Goal: Transaction & Acquisition: Obtain resource

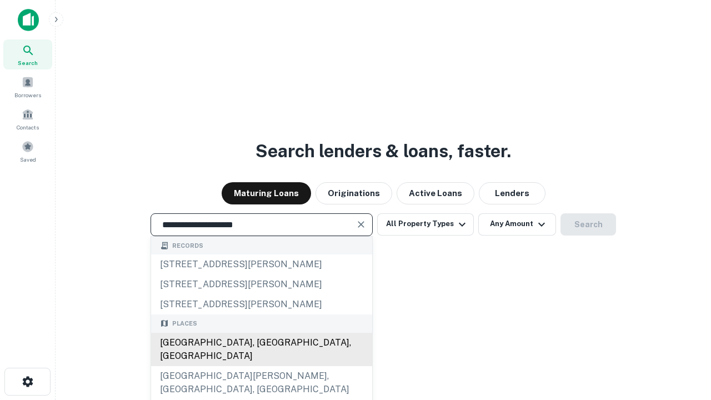
click at [261, 366] on div "[GEOGRAPHIC_DATA], [GEOGRAPHIC_DATA], [GEOGRAPHIC_DATA]" at bounding box center [261, 349] width 221 height 33
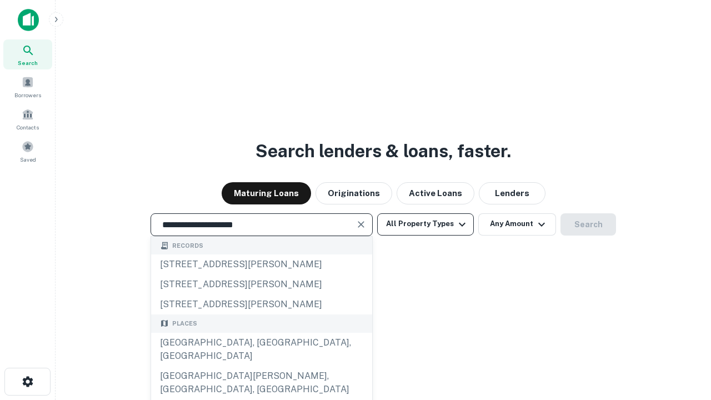
type input "**********"
click at [425, 224] on button "All Property Types" at bounding box center [425, 224] width 97 height 22
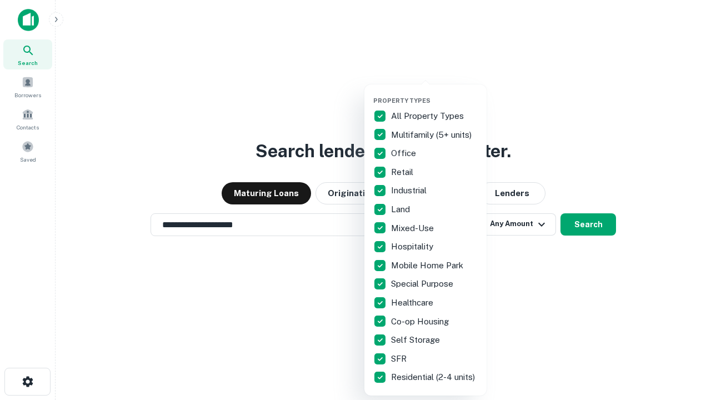
click at [434, 93] on button "button" at bounding box center [434, 93] width 122 height 1
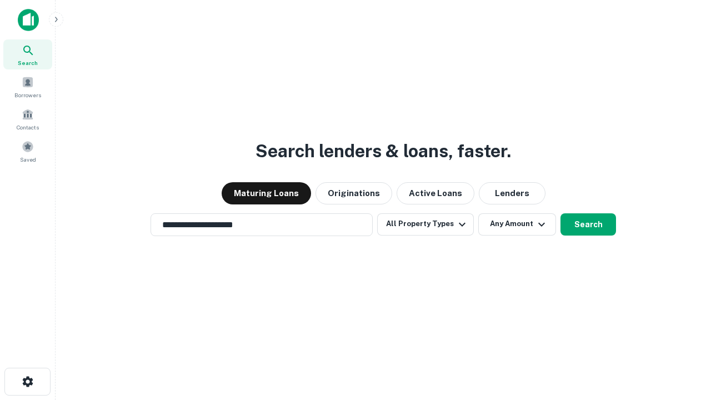
scroll to position [17, 0]
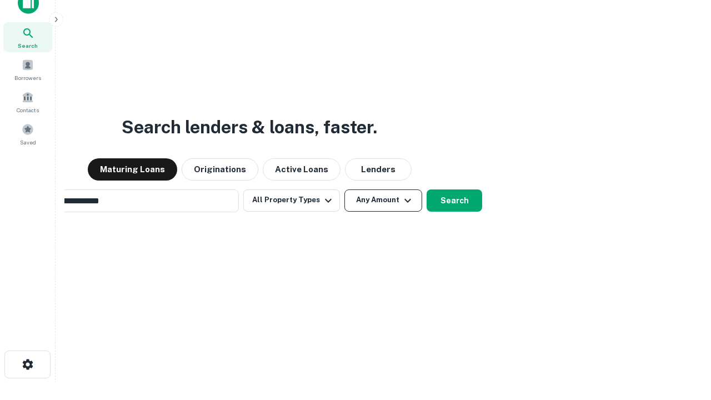
click at [344, 189] on button "Any Amount" at bounding box center [383, 200] width 78 height 22
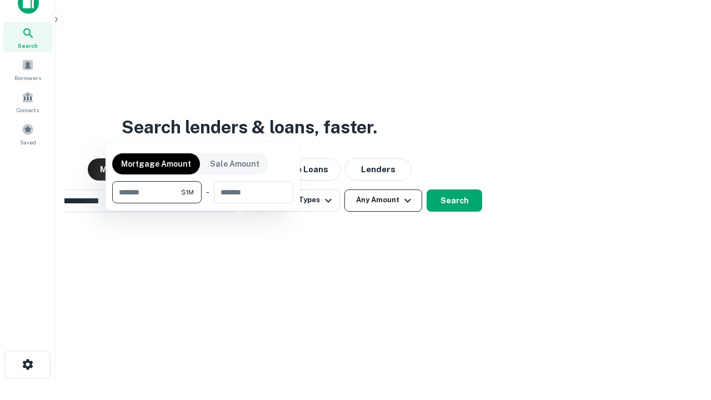
scroll to position [80, 314]
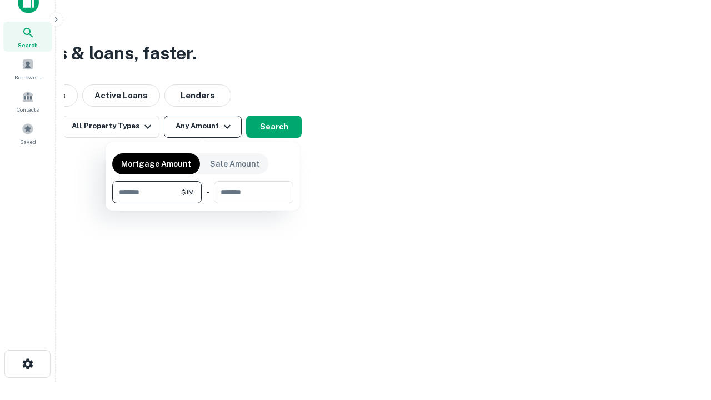
type input "*******"
click at [203, 203] on button "button" at bounding box center [202, 203] width 181 height 1
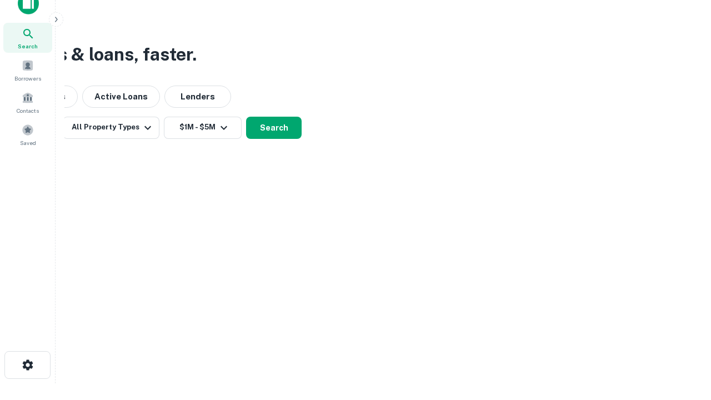
scroll to position [7, 205]
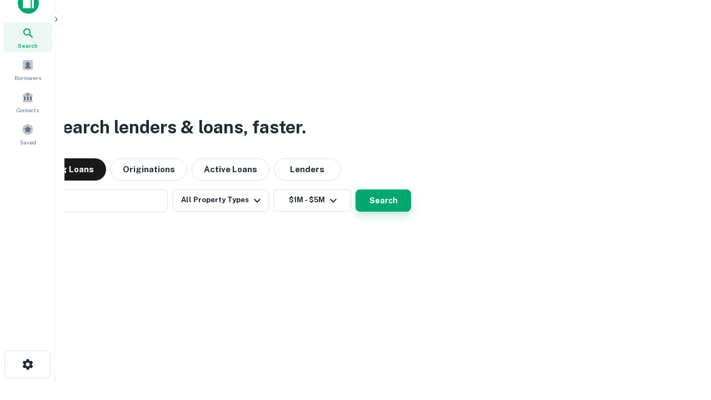
click at [355, 189] on button "Search" at bounding box center [383, 200] width 56 height 22
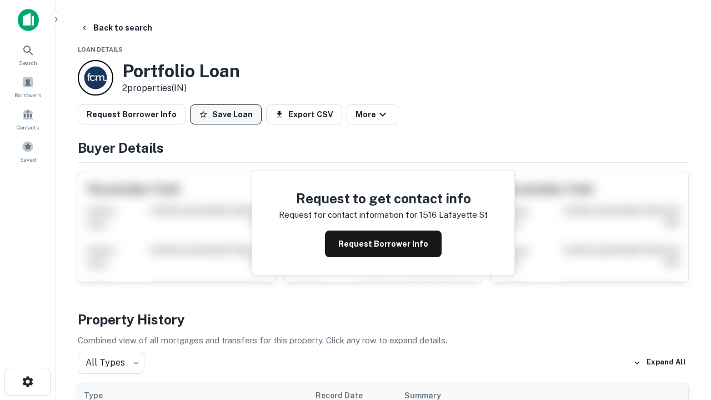
click at [225, 114] on button "Save Loan" at bounding box center [226, 114] width 72 height 20
